Goal: Task Accomplishment & Management: Manage account settings

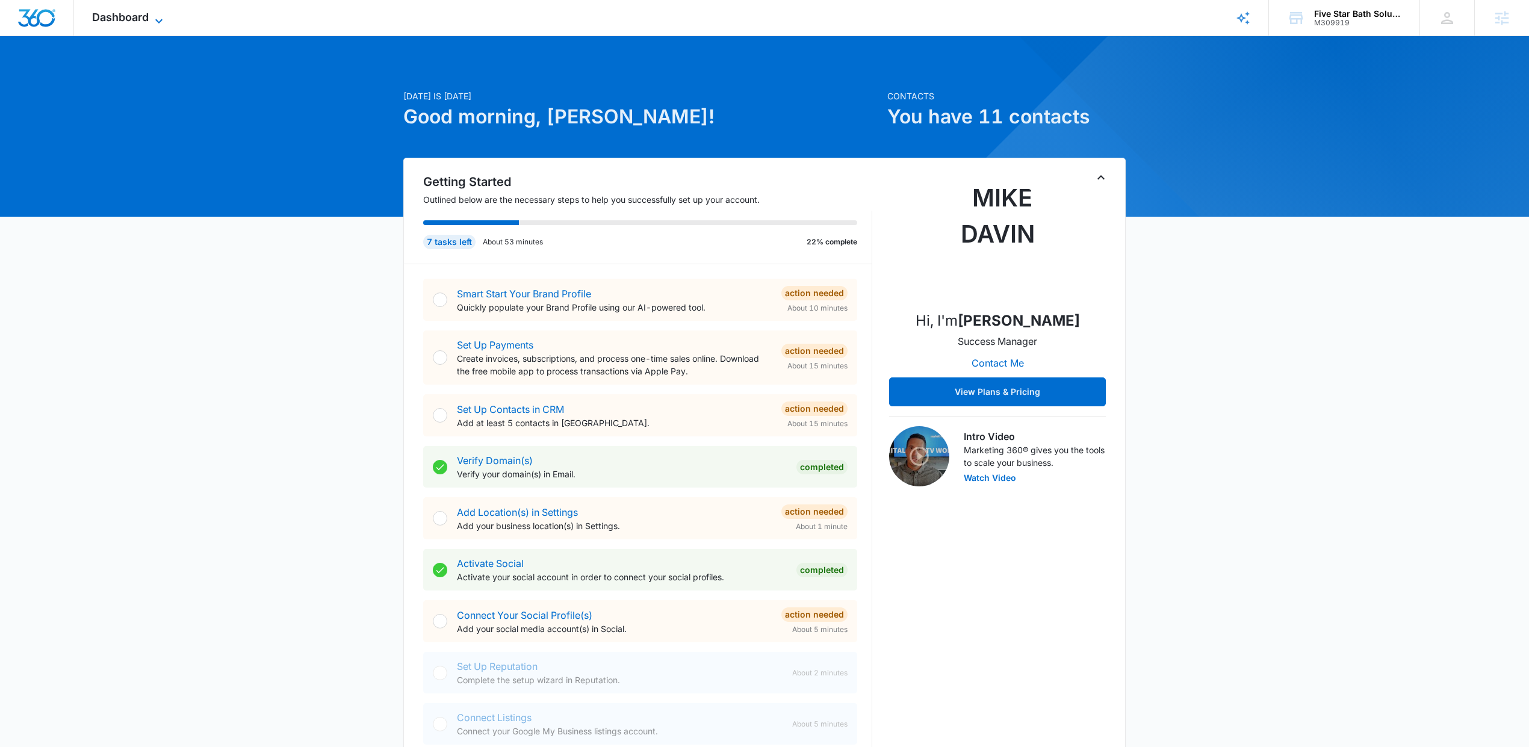
click at [127, 19] on span "Dashboard" at bounding box center [120, 17] width 57 height 13
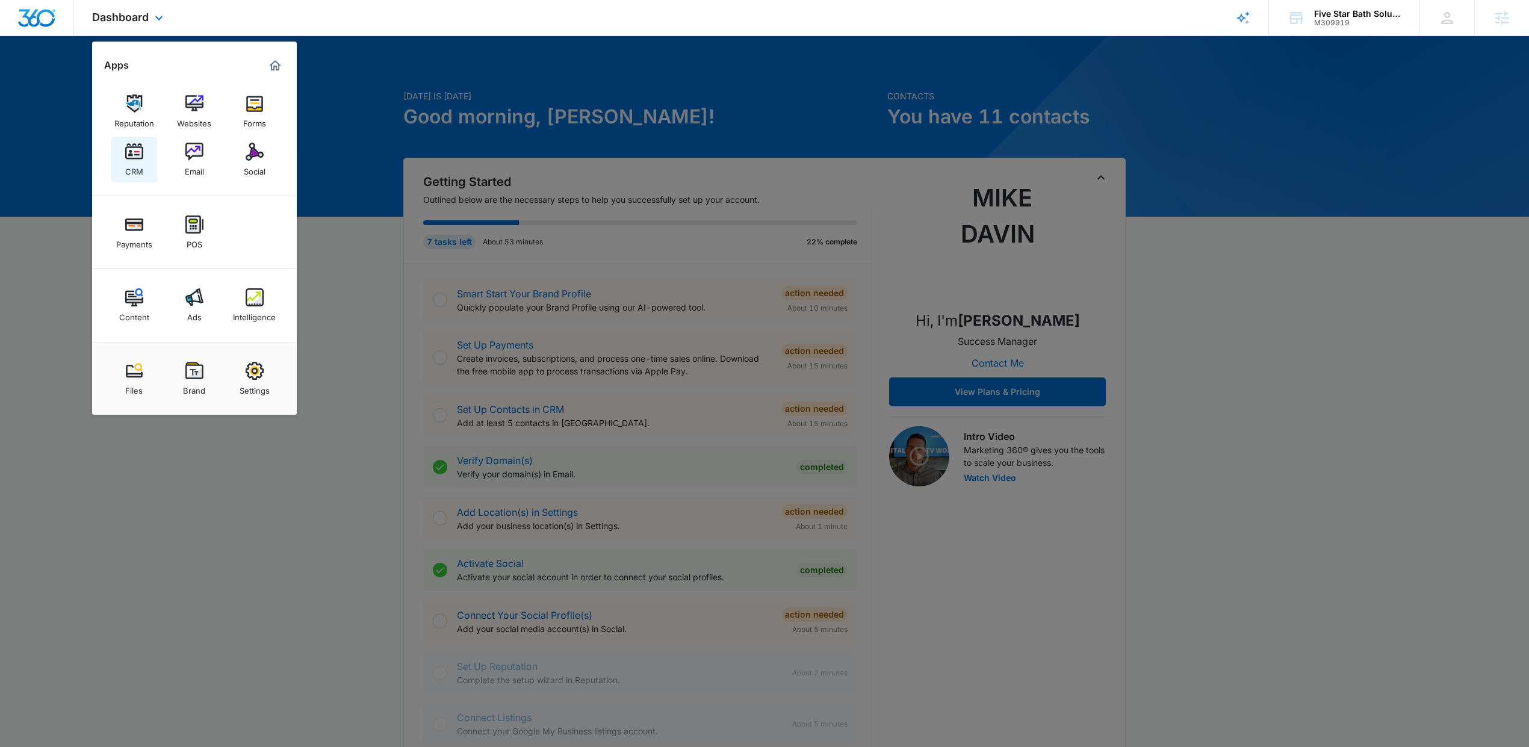
click at [125, 157] on img at bounding box center [134, 152] width 18 height 18
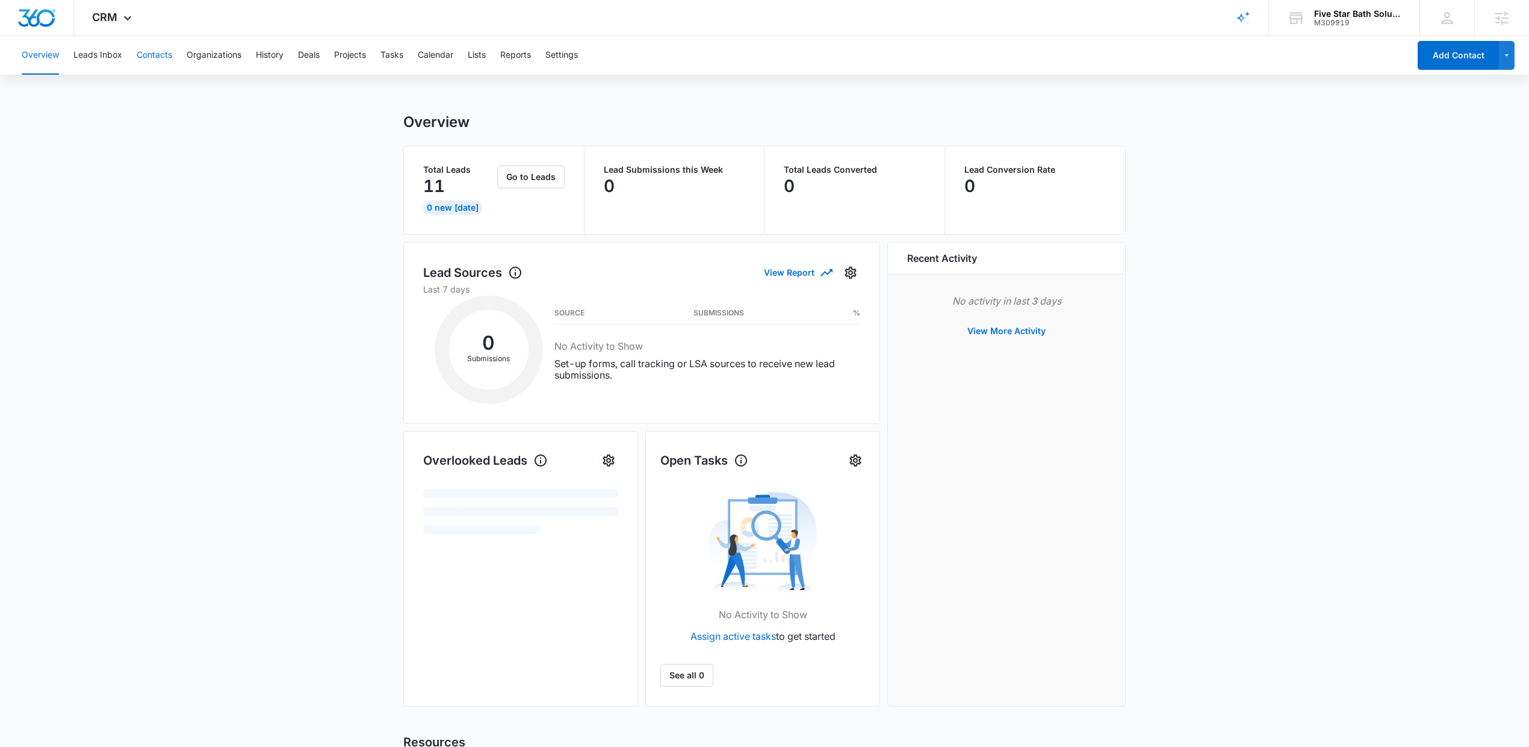
click at [144, 57] on button "Contacts" at bounding box center [155, 55] width 36 height 39
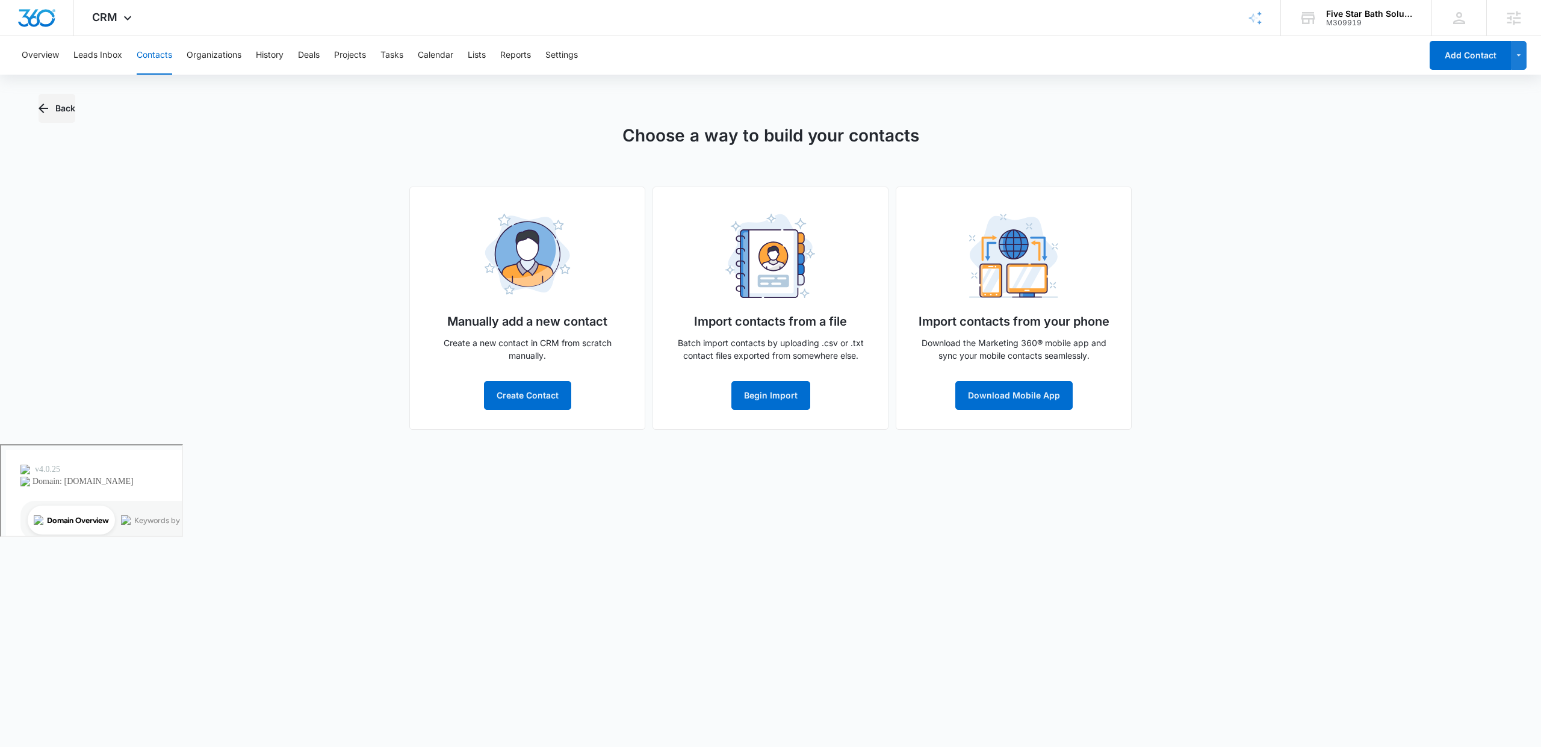
click at [45, 104] on icon "button" at bounding box center [43, 108] width 14 height 14
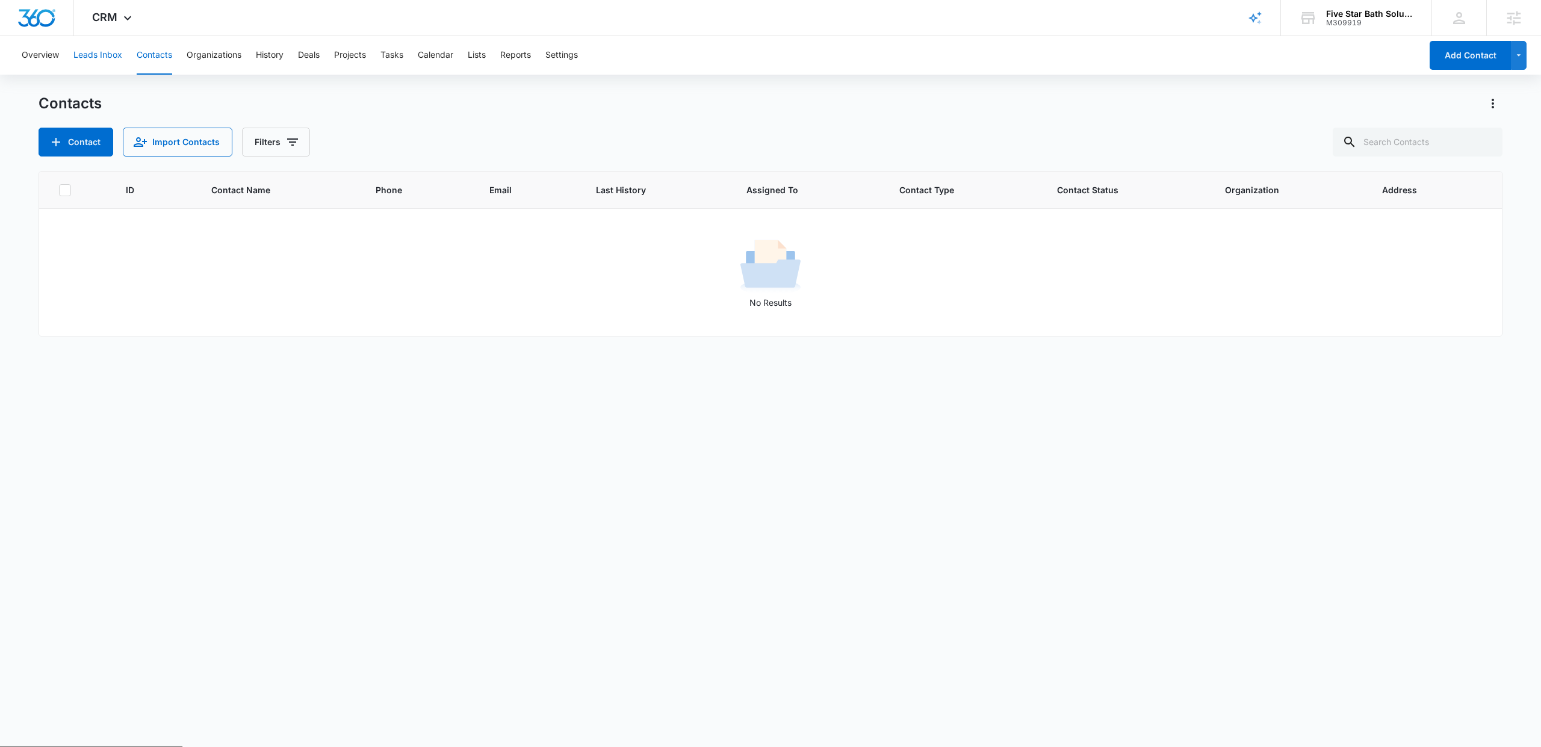
click at [76, 54] on button "Leads Inbox" at bounding box center [97, 55] width 49 height 39
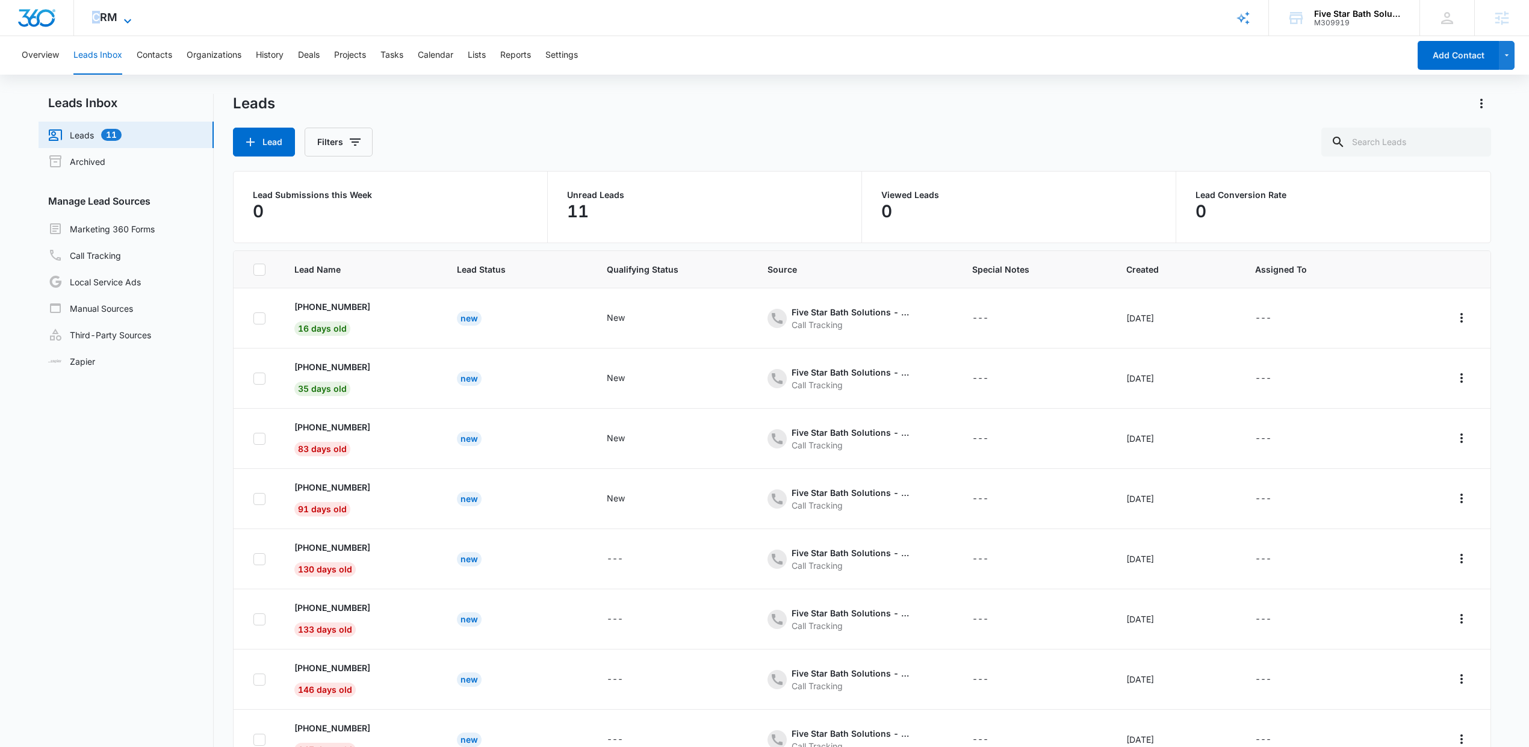
click at [104, 24] on div "CRM Apps Reputation Websites Forms CRM Email Social Payments POS Content Ads In…" at bounding box center [113, 18] width 79 height 36
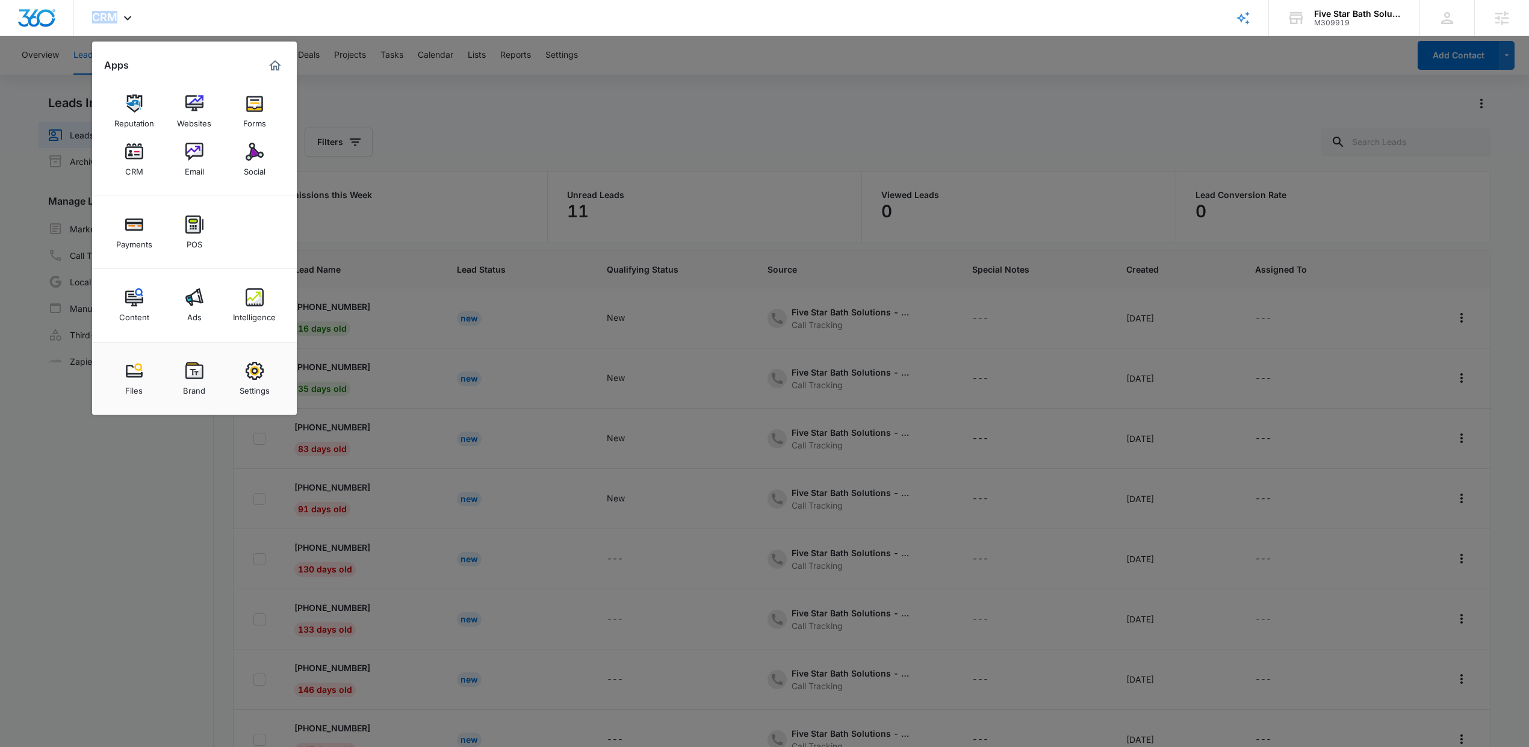
drag, startPoint x: 273, startPoint y: 298, endPoint x: 279, endPoint y: 285, distance: 14.5
click at [272, 298] on link "Intelligence" at bounding box center [255, 305] width 46 height 46
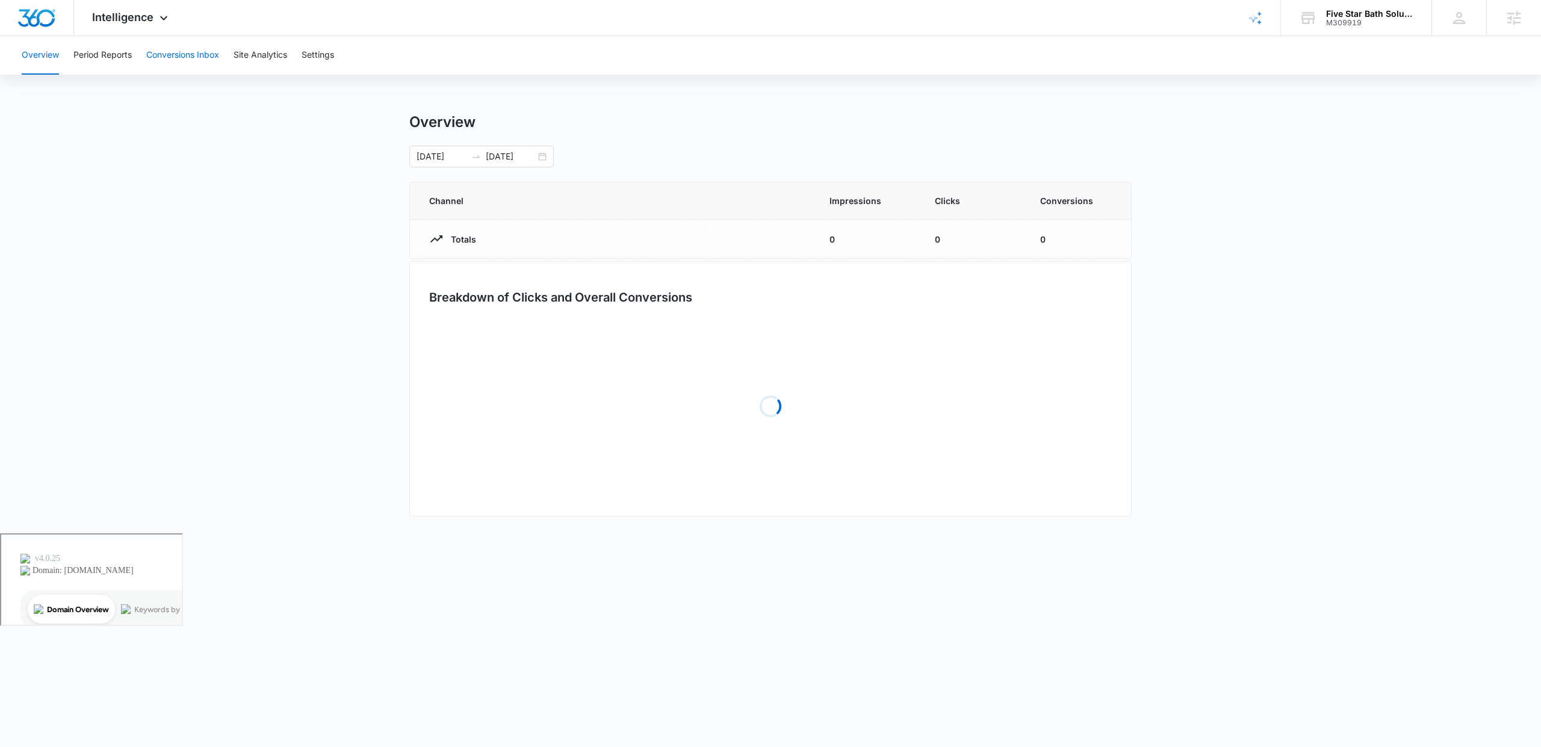
click at [170, 56] on button "Conversions Inbox" at bounding box center [182, 55] width 73 height 39
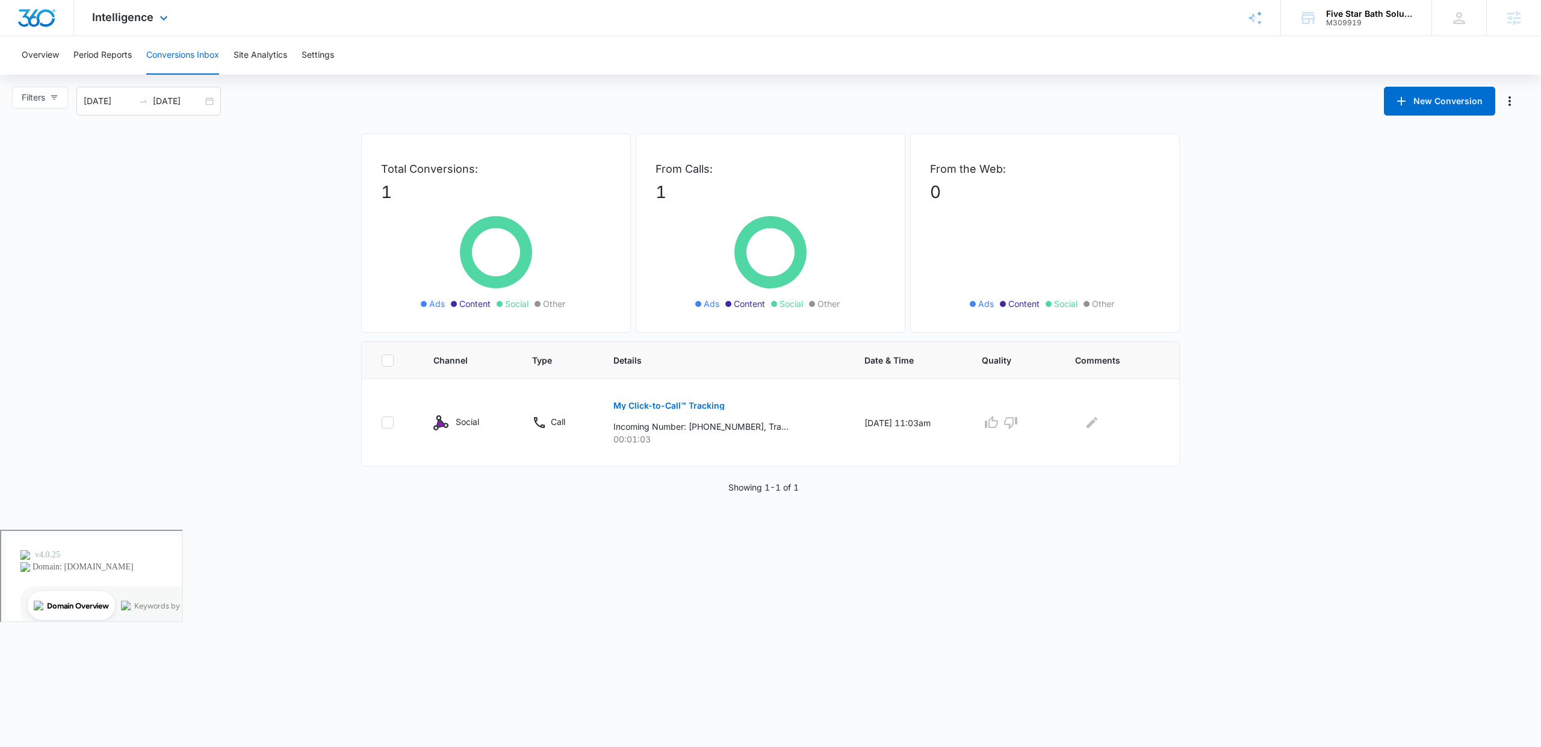
click at [101, 5] on div "Intelligence Apps Reputation Websites Forms CRM Email Social Payments POS Conte…" at bounding box center [131, 18] width 115 height 36
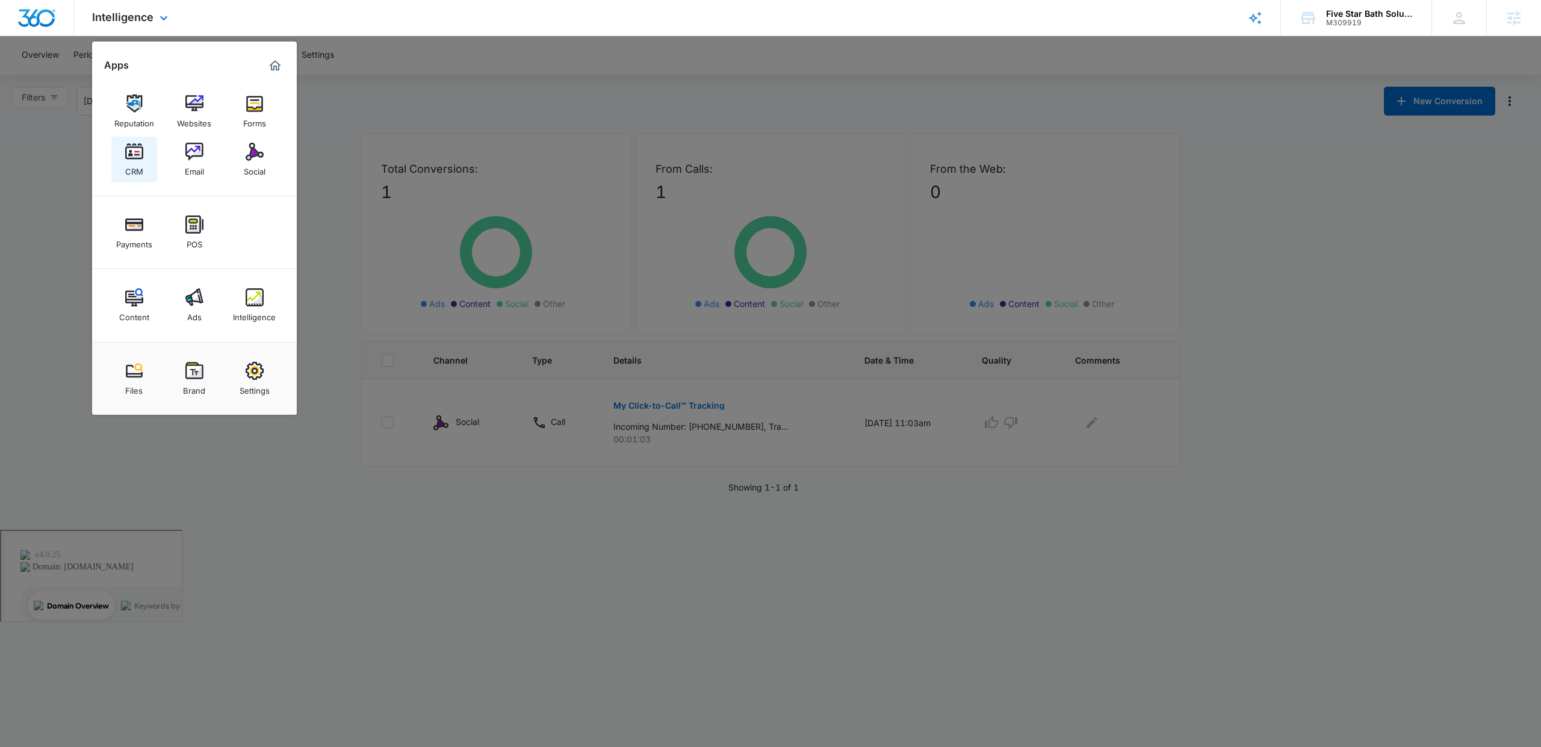
click at [141, 156] on img at bounding box center [134, 152] width 18 height 18
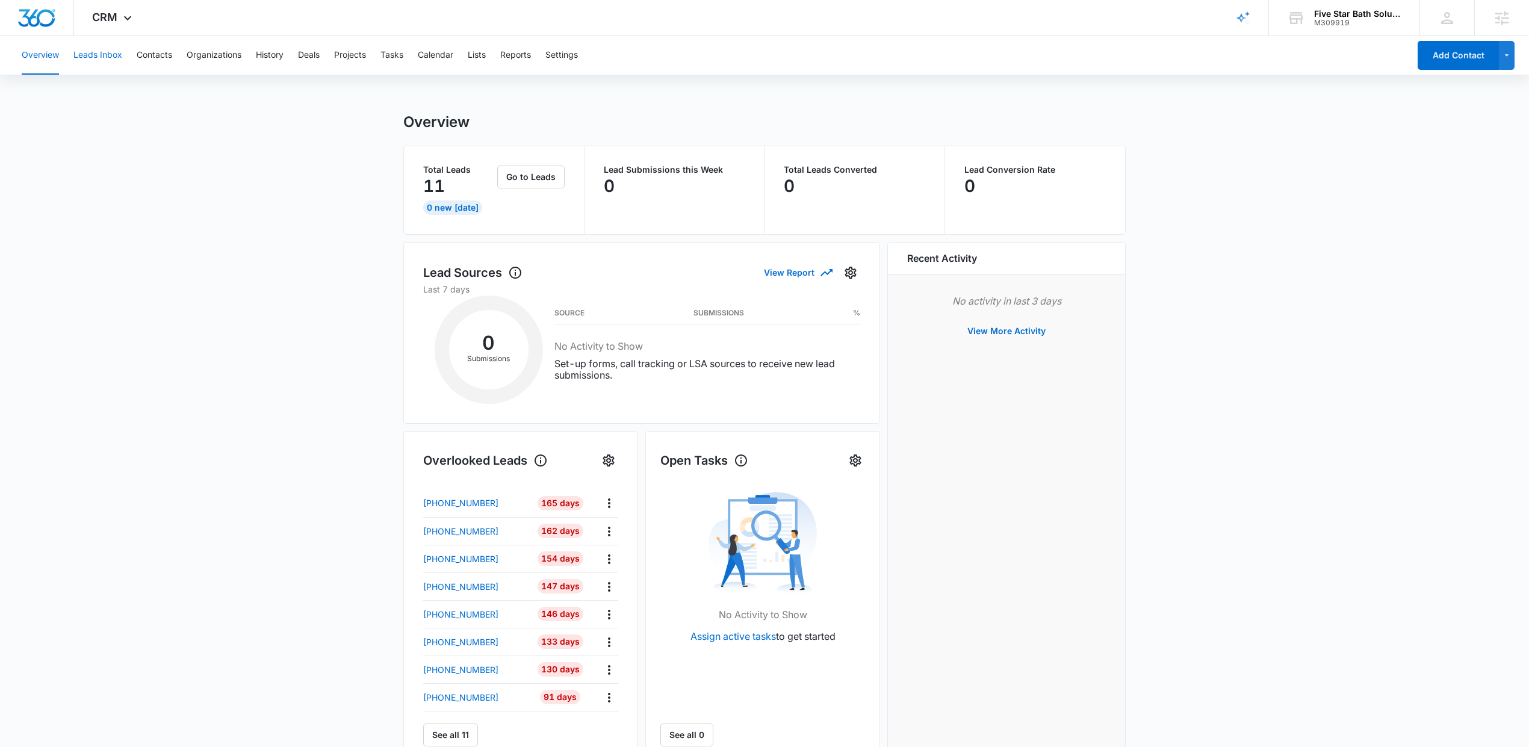
drag, startPoint x: 107, startPoint y: 52, endPoint x: 134, endPoint y: 51, distance: 27.1
click at [109, 52] on button "Leads Inbox" at bounding box center [97, 55] width 49 height 39
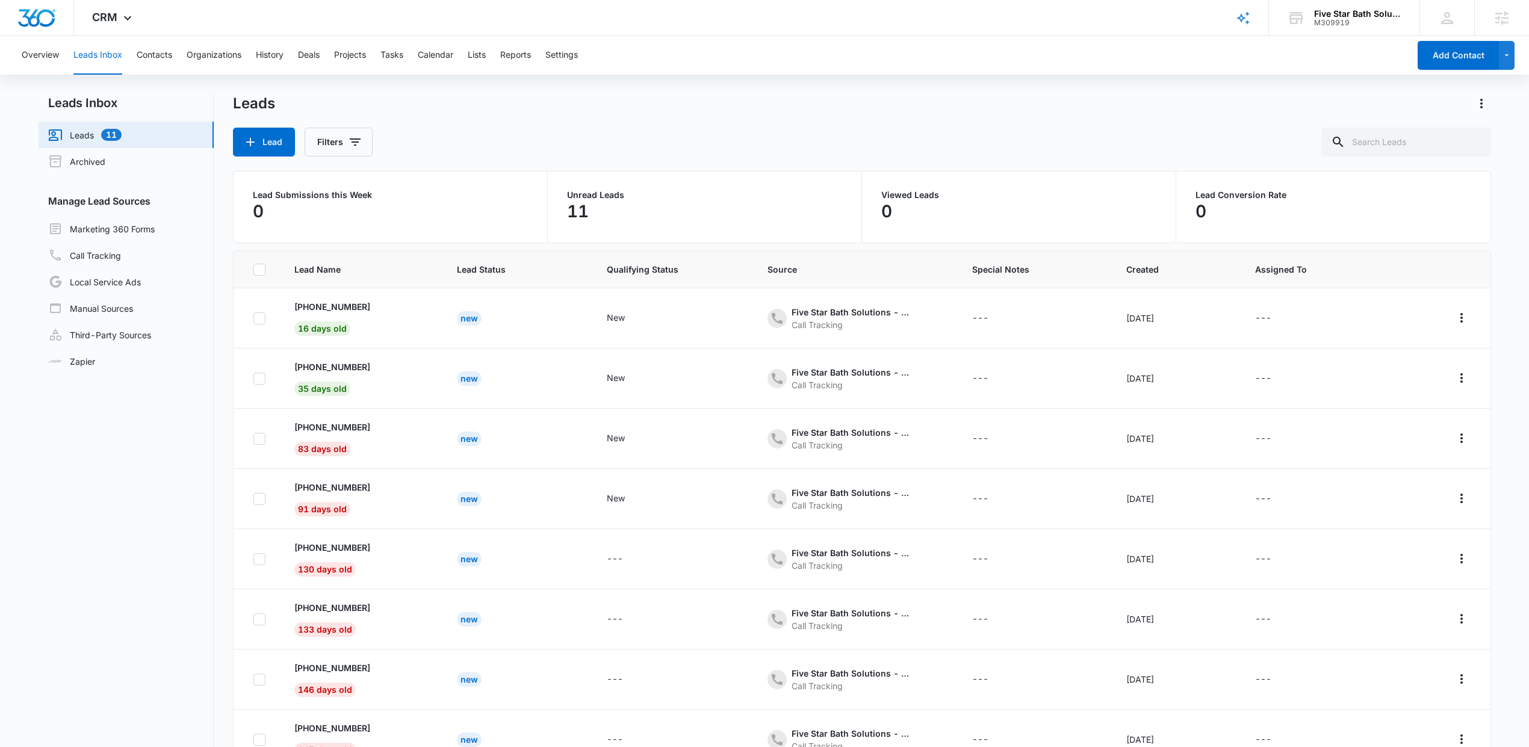
click at [138, 51] on button "Contacts" at bounding box center [155, 55] width 36 height 39
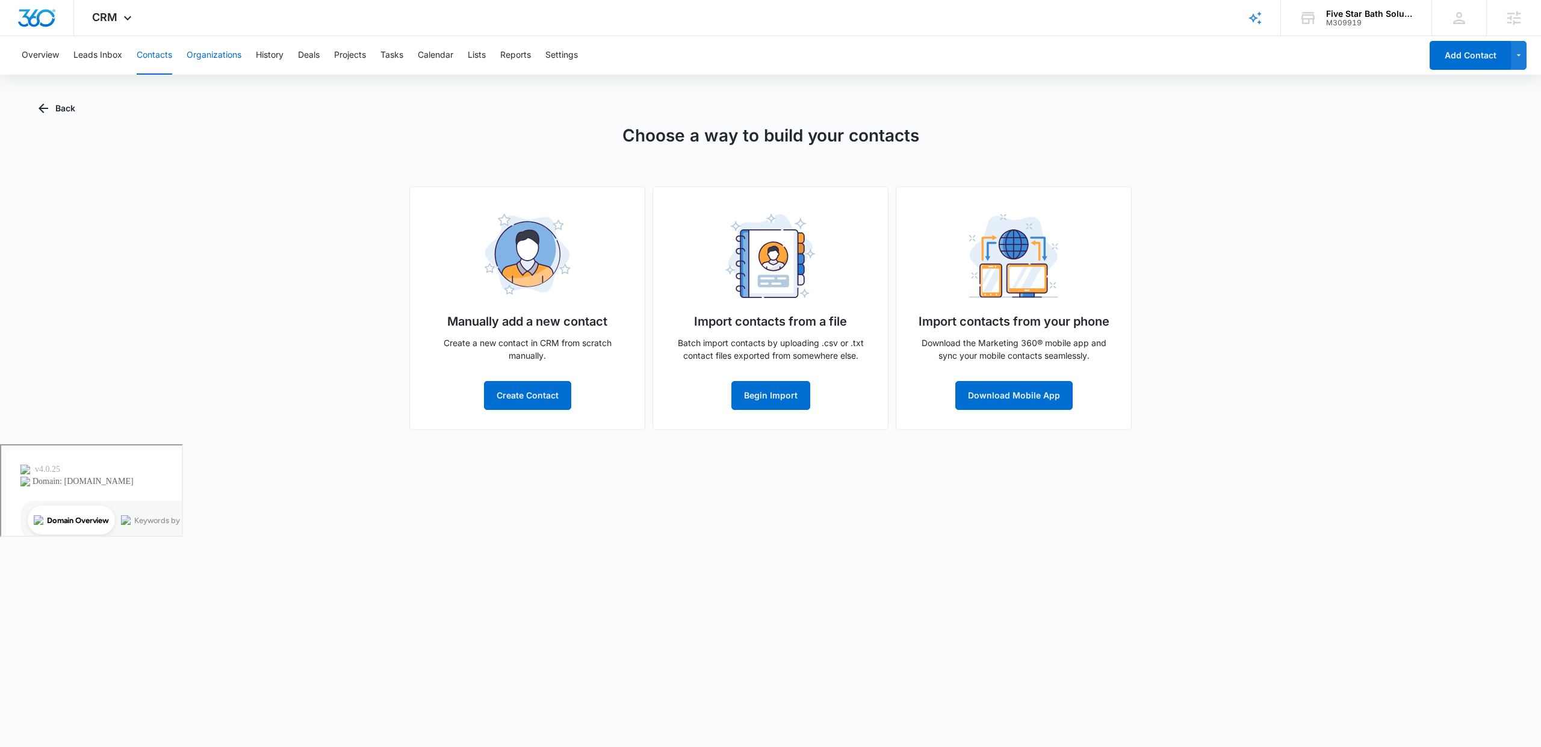
click at [225, 62] on button "Organizations" at bounding box center [214, 55] width 55 height 39
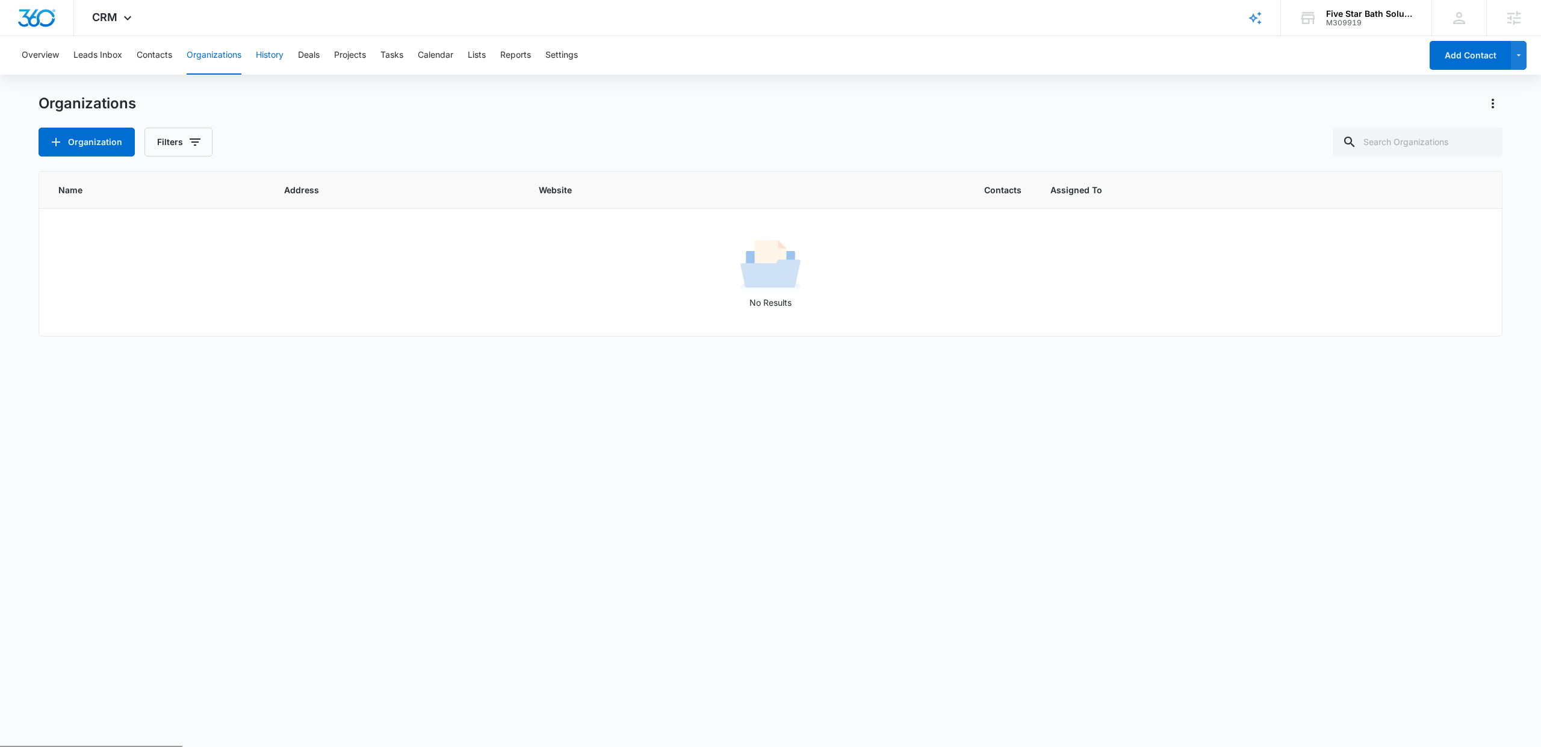
click at [268, 67] on button "History" at bounding box center [270, 55] width 28 height 39
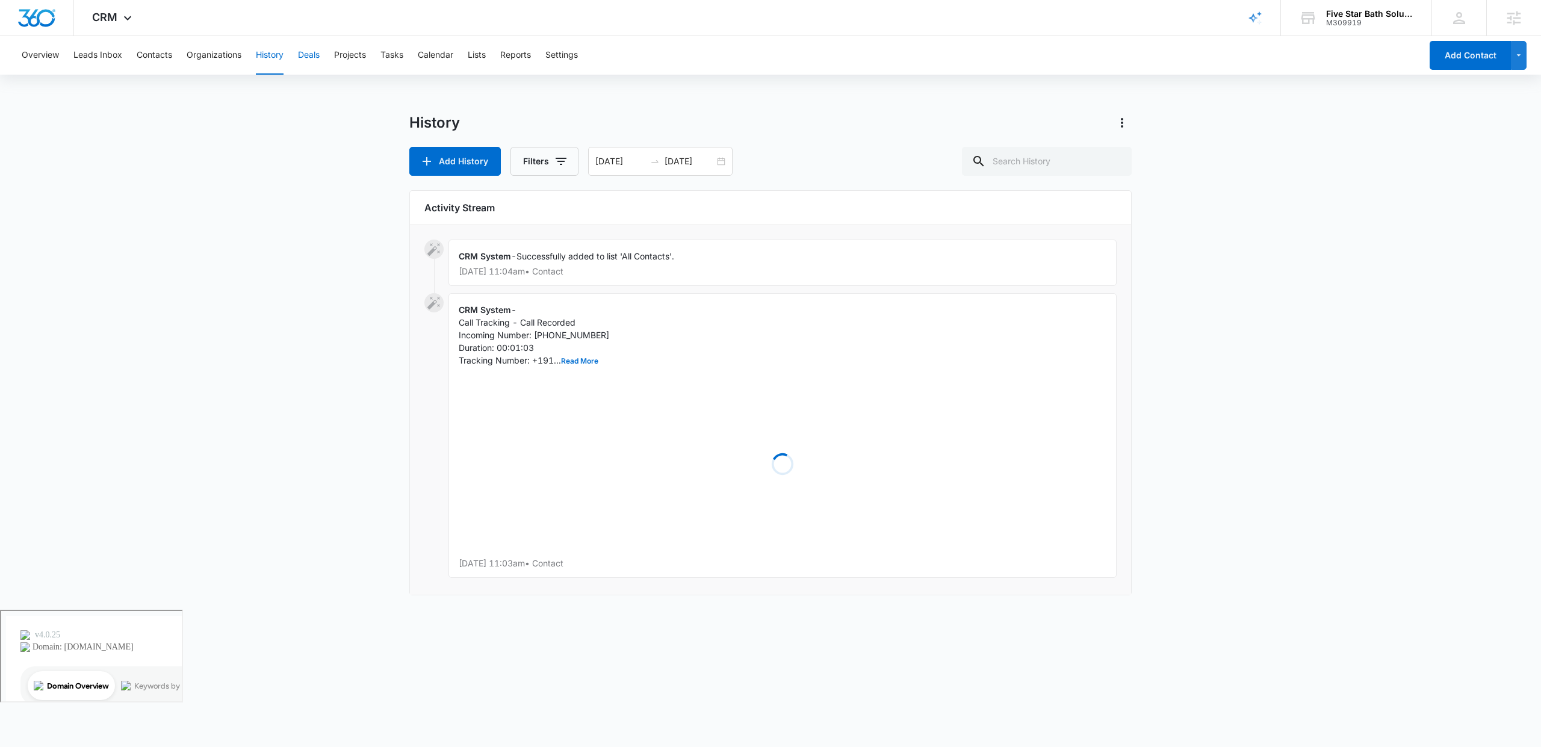
click at [318, 55] on button "Deals" at bounding box center [309, 55] width 22 height 39
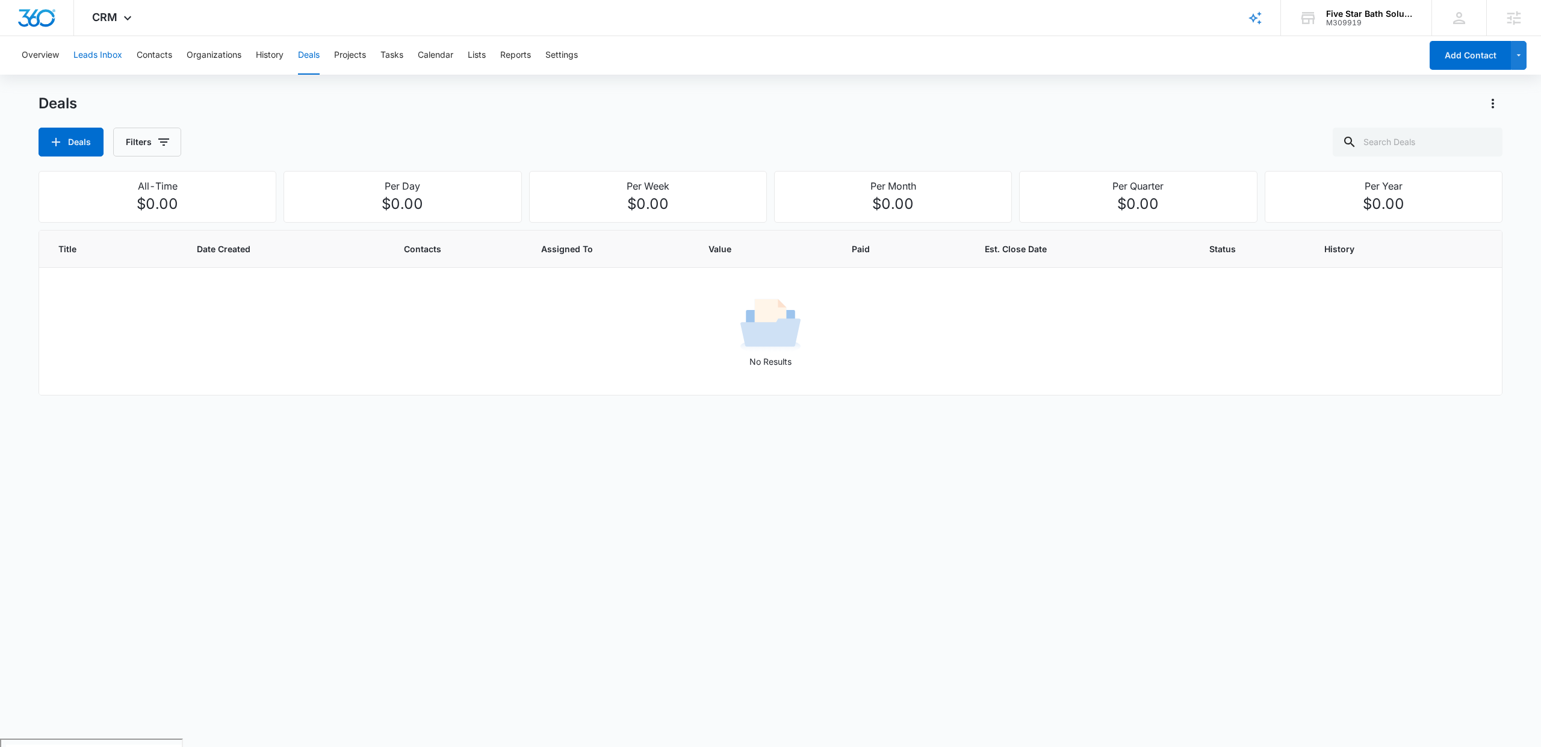
click at [101, 52] on button "Leads Inbox" at bounding box center [97, 55] width 49 height 39
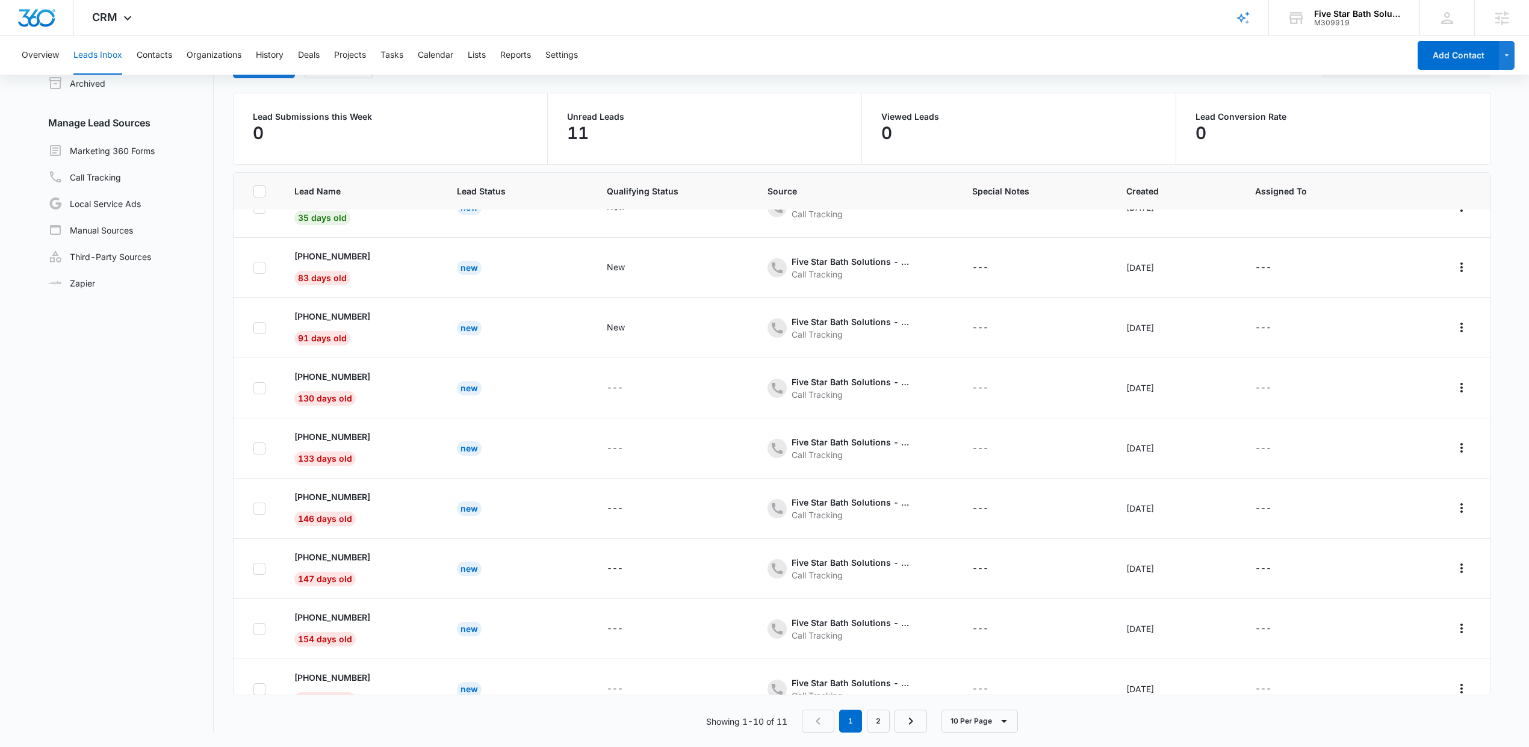
scroll to position [29, 0]
click at [876, 718] on link "2" at bounding box center [878, 721] width 23 height 23
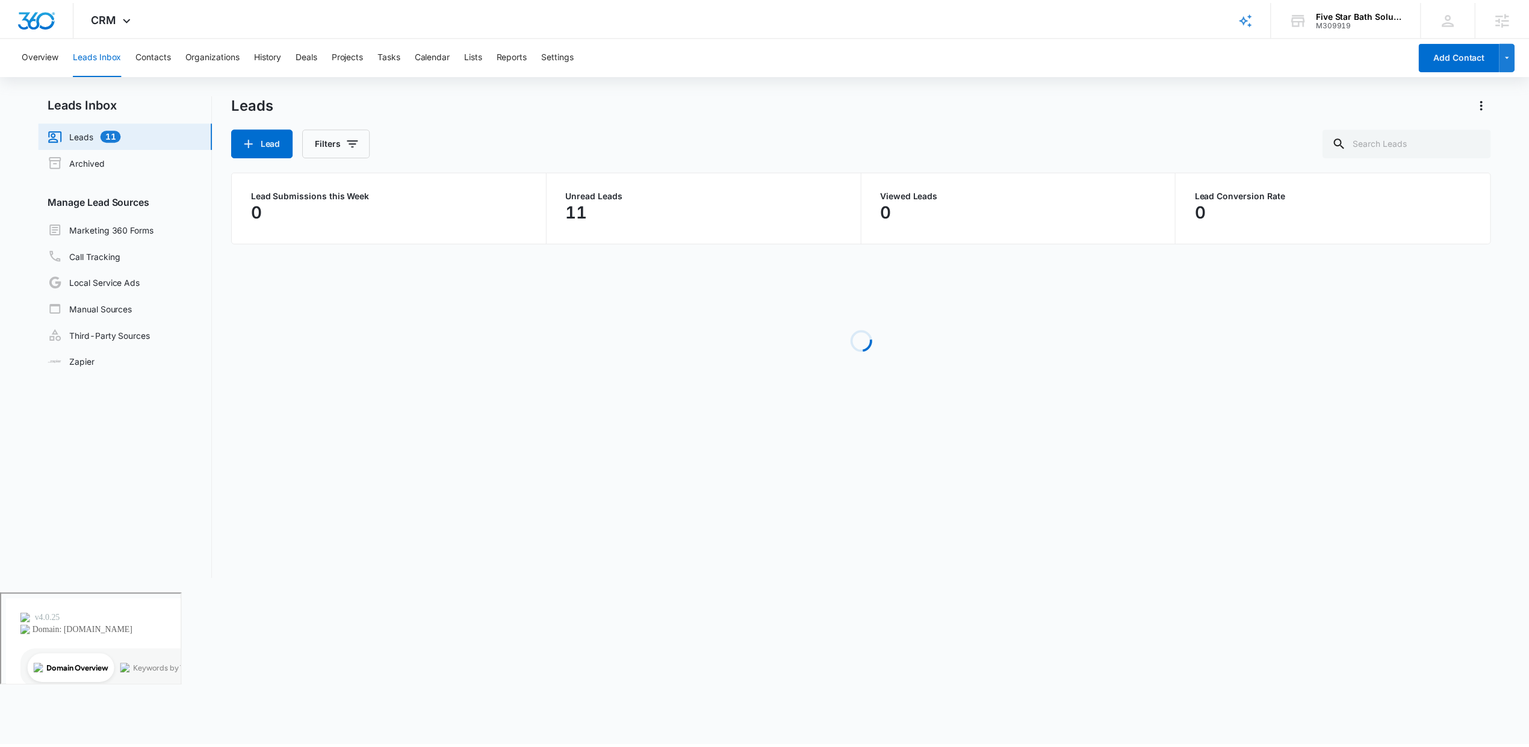
scroll to position [0, 0]
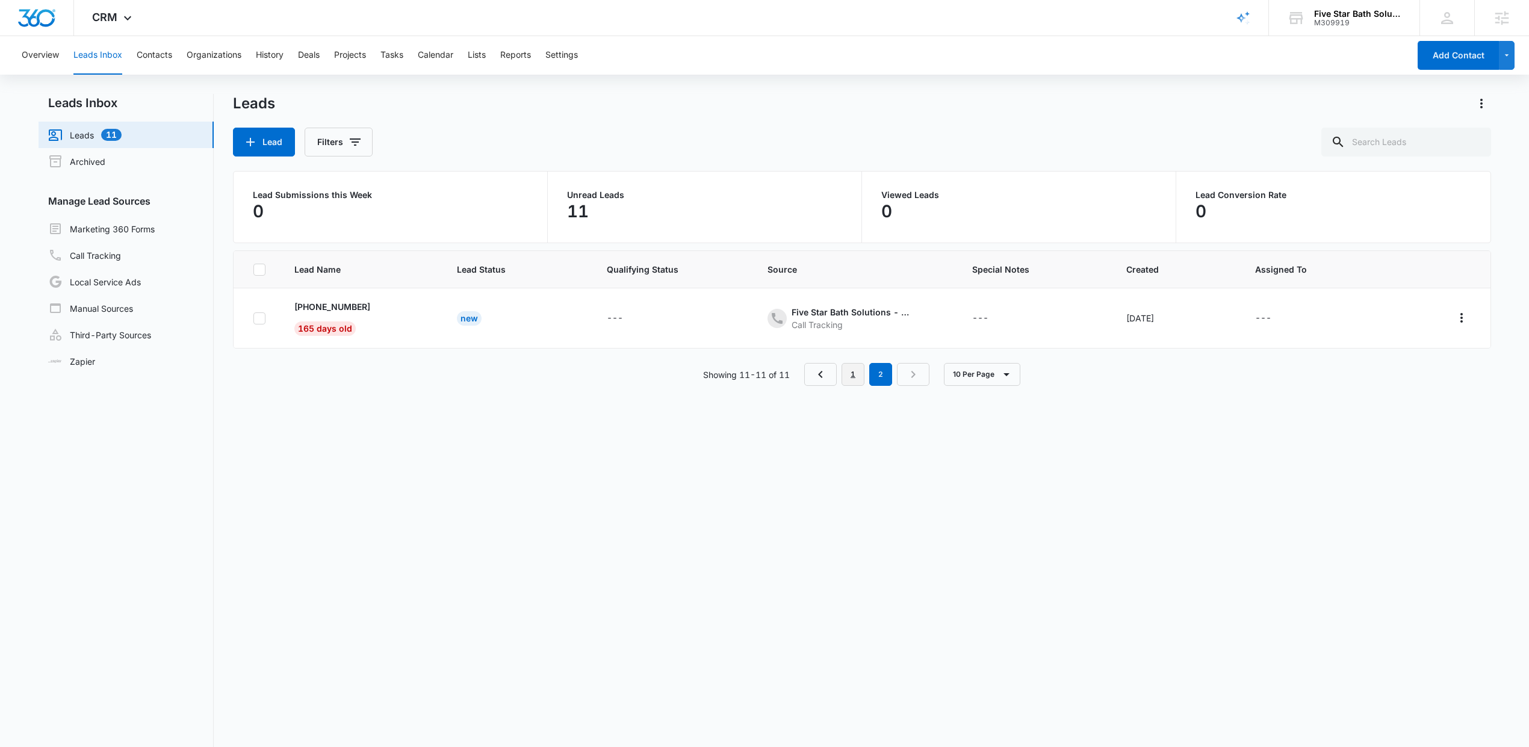
click at [852, 382] on link "1" at bounding box center [853, 374] width 23 height 23
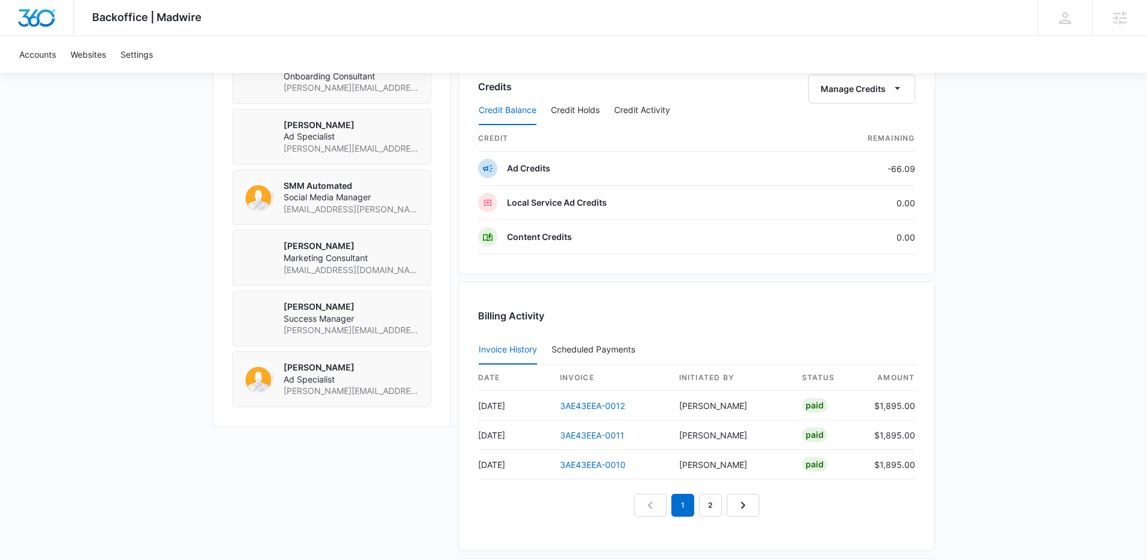
scroll to position [1062, 0]
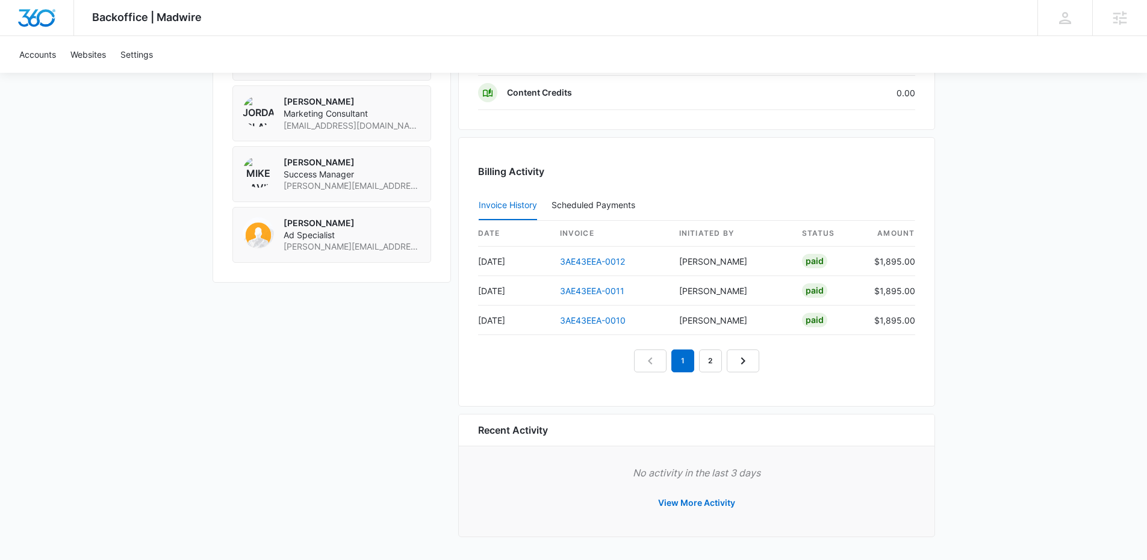
click at [711, 374] on div "Billing Activity Invoice History Scheduled Payments 0 date invoice Initiated By…" at bounding box center [696, 272] width 477 height 270
click at [710, 365] on link "2" at bounding box center [710, 361] width 23 height 23
click at [721, 367] on link "3" at bounding box center [724, 361] width 23 height 23
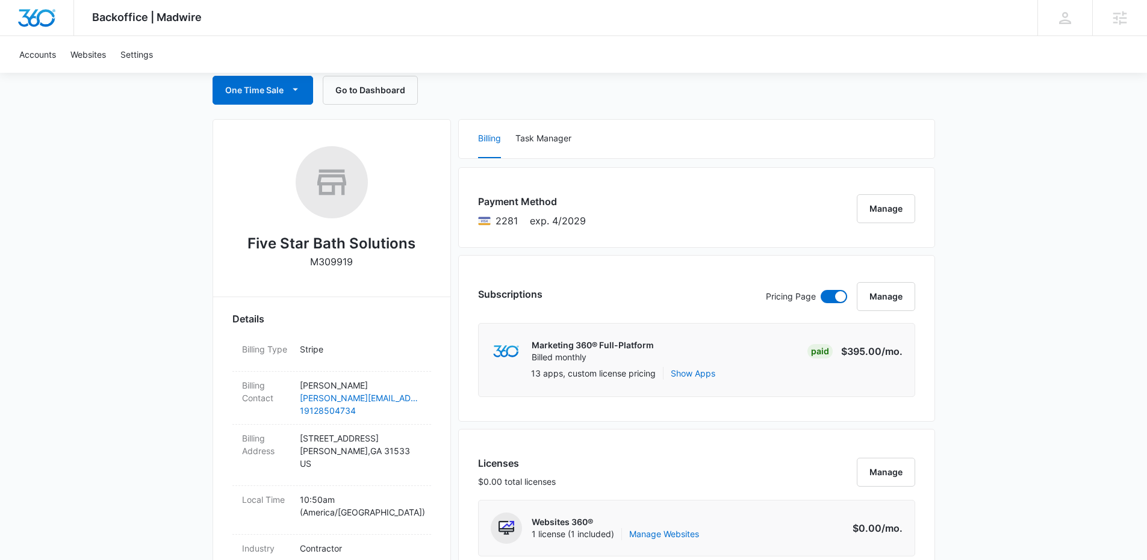
scroll to position [120, 0]
drag, startPoint x: 327, startPoint y: 458, endPoint x: 271, endPoint y: 453, distance: 55.6
click at [271, 453] on div "Billing Address [STREET_ADDRESS]" at bounding box center [331, 457] width 199 height 61
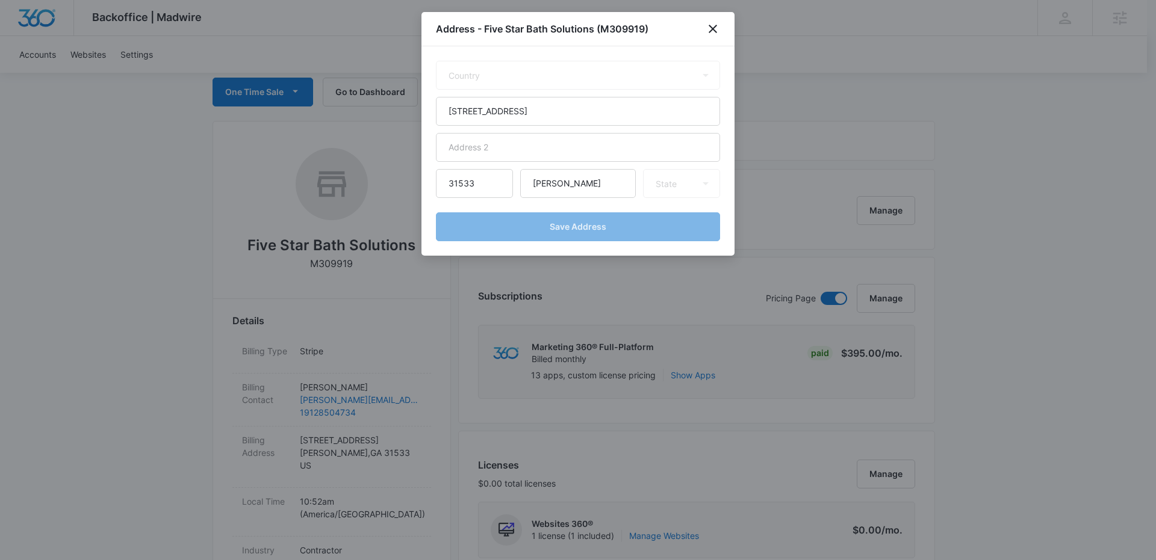
select select "US"
select select "GA"
click at [330, 465] on div at bounding box center [578, 280] width 1156 height 560
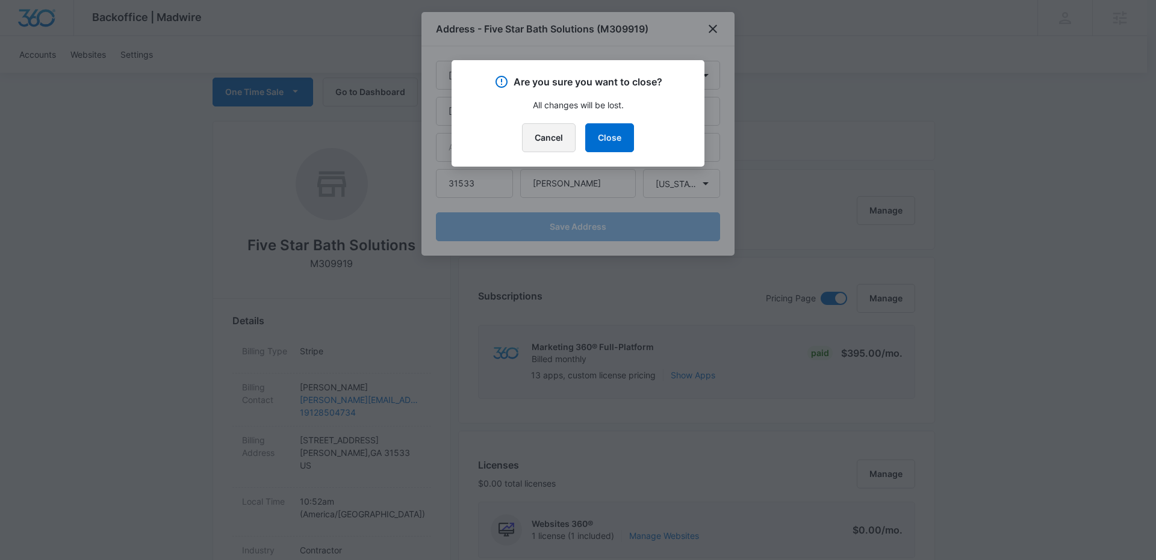
click at [565, 138] on button "Cancel" at bounding box center [549, 137] width 54 height 29
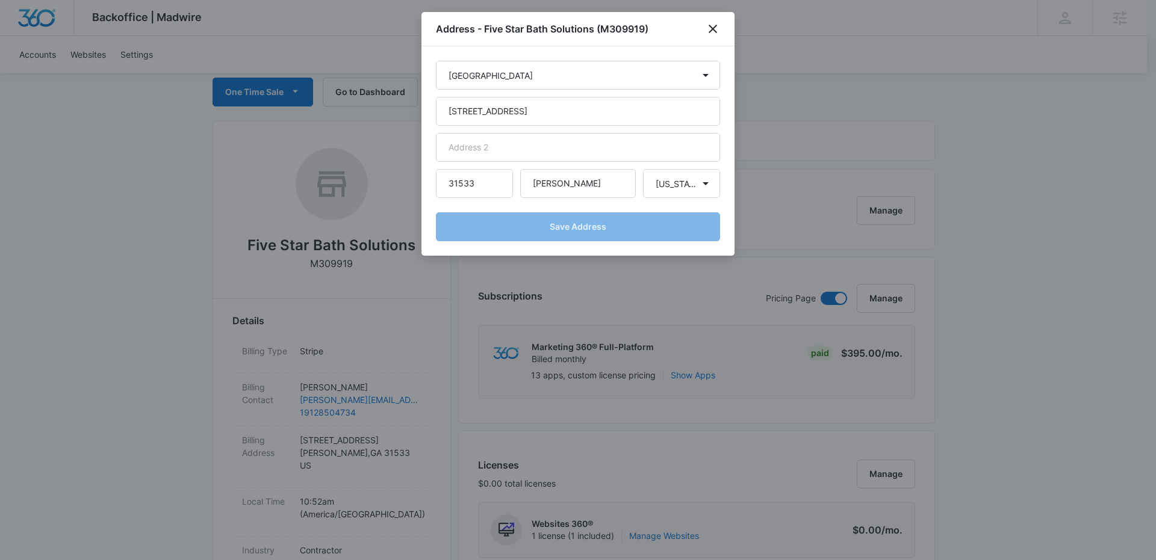
click at [710, 37] on div "Address - Five Star Bath Solutions (M309919)" at bounding box center [577, 29] width 313 height 34
click at [713, 29] on icon "close" at bounding box center [713, 29] width 8 height 8
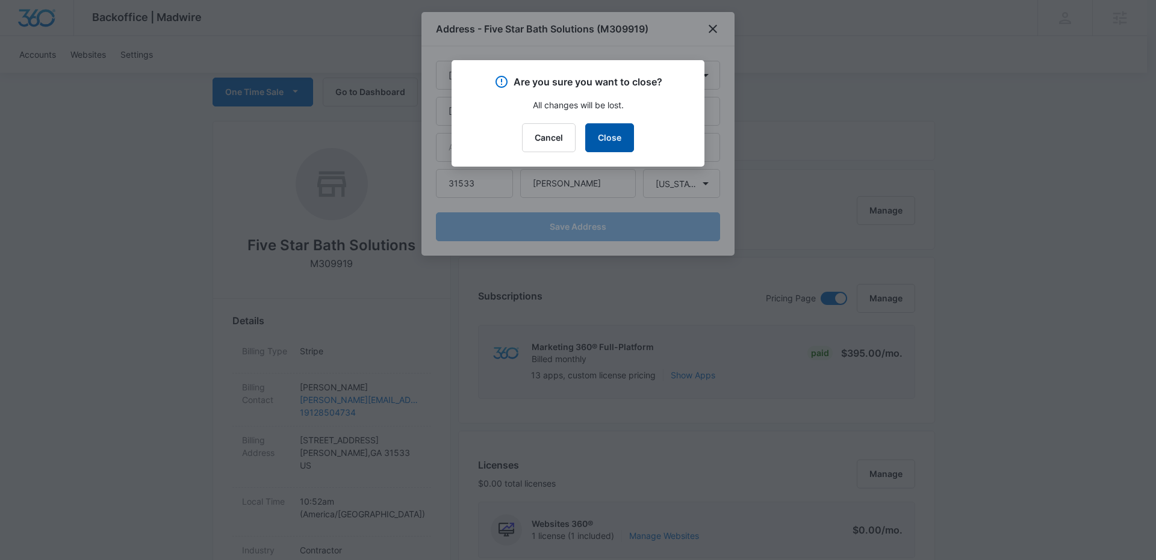
click at [602, 136] on button "Close" at bounding box center [609, 137] width 49 height 29
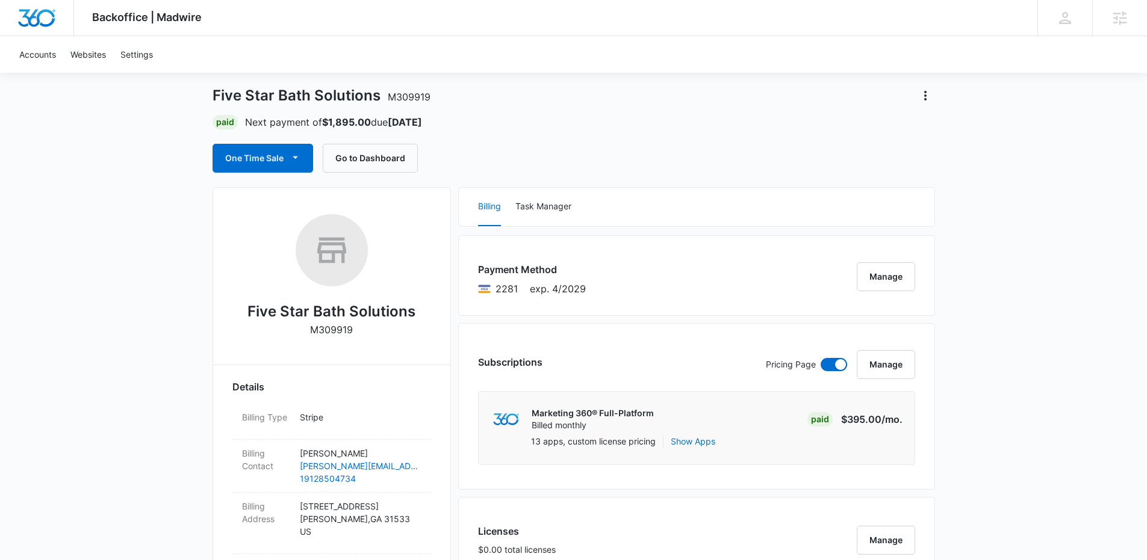
scroll to position [0, 0]
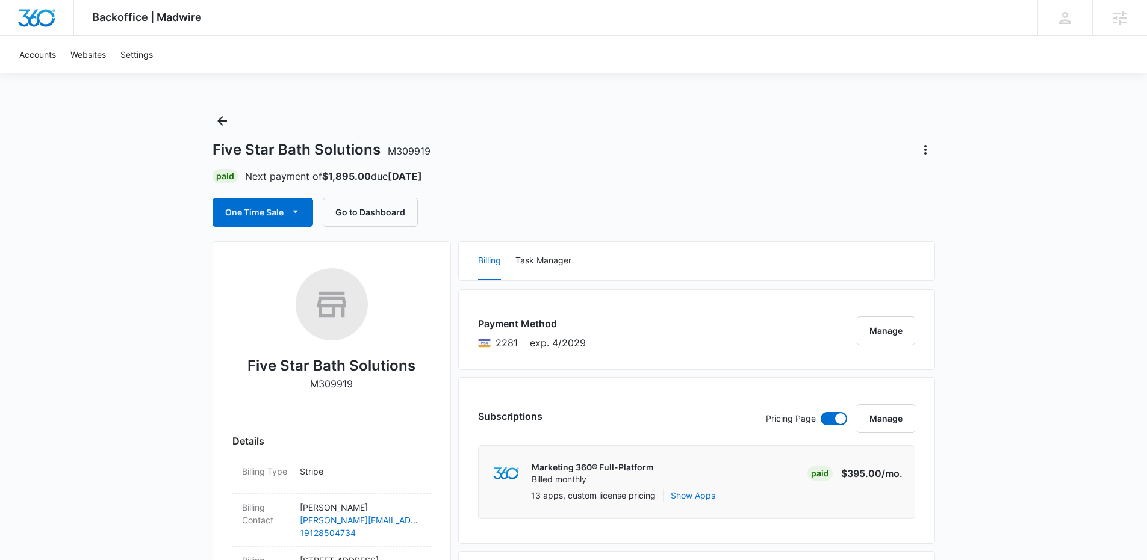
click at [610, 196] on div "Five Star Bath Solutions M309919 Paid Next payment of $1,895.00 due [DATE] One …" at bounding box center [573, 169] width 722 height 116
